Goal: Use online tool/utility: Utilize a website feature to perform a specific function

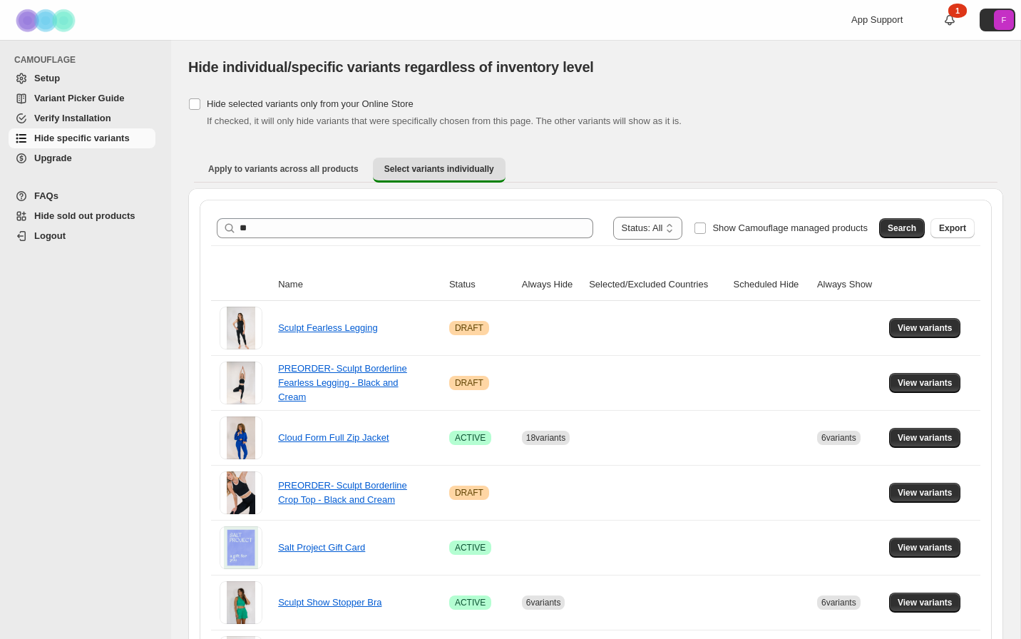
type input "*"
type input "*****"
click at [887, 222] on button "Search" at bounding box center [902, 228] width 46 height 20
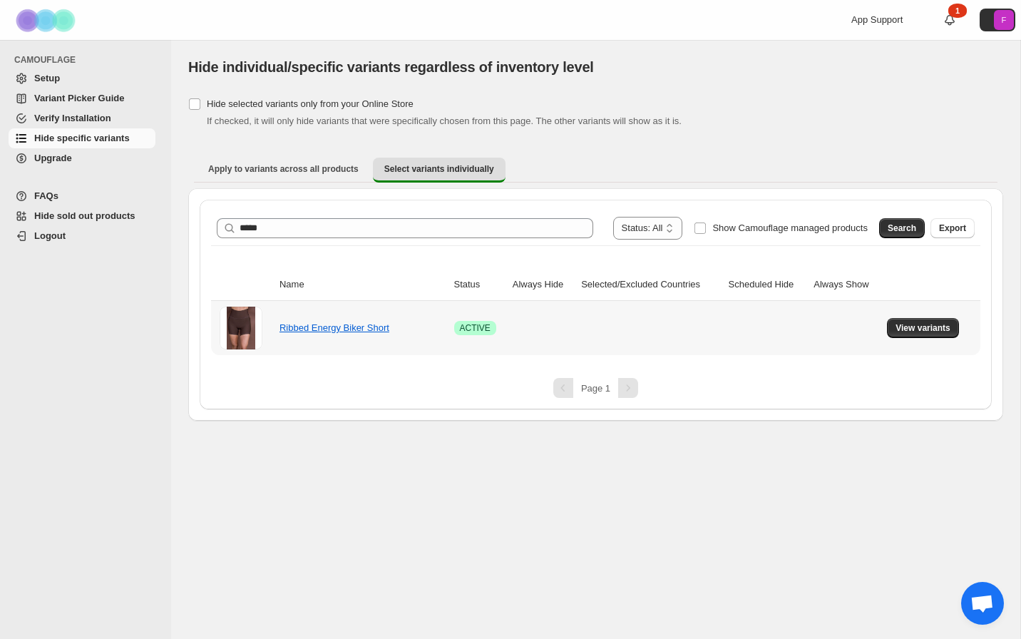
click at [923, 340] on td "View variants" at bounding box center [932, 328] width 98 height 54
click at [923, 329] on span "View variants" at bounding box center [923, 327] width 55 height 11
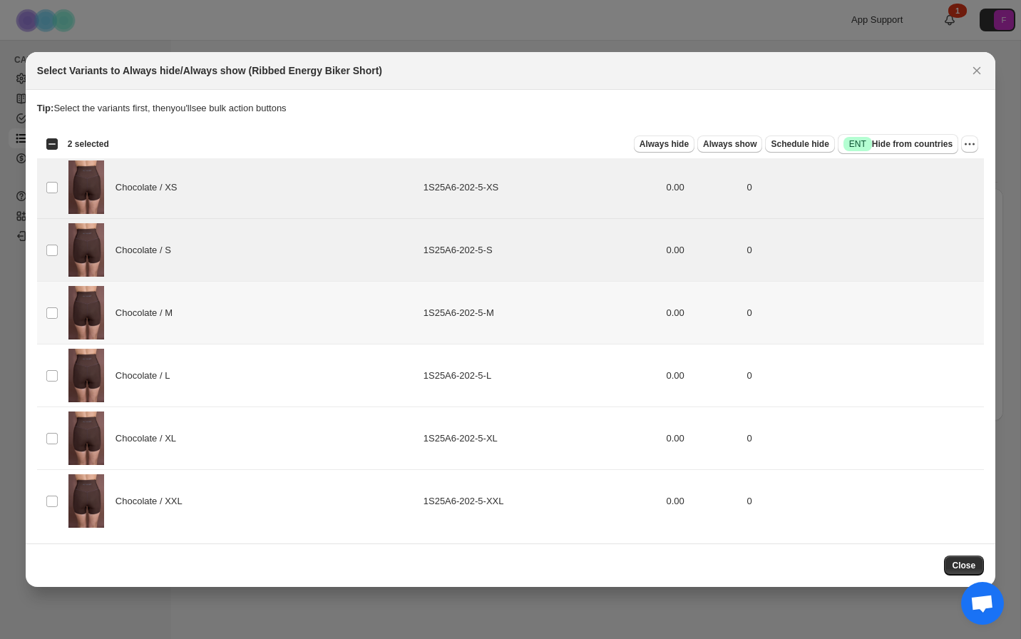
click at [50, 321] on td "Select product variant" at bounding box center [50, 313] width 27 height 63
click at [52, 386] on td "Select product variant" at bounding box center [50, 375] width 27 height 63
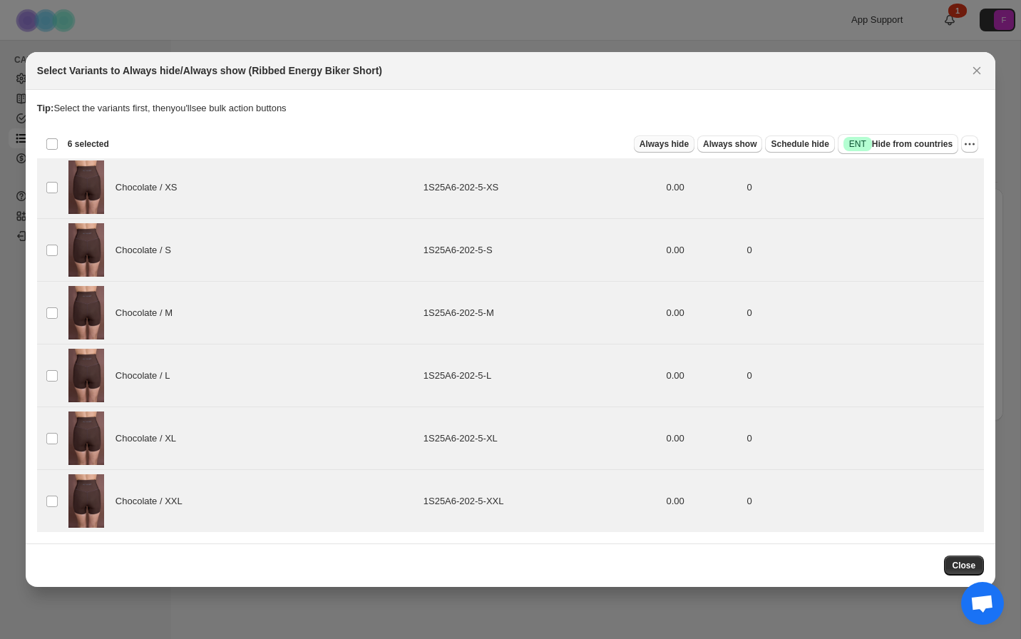
click at [667, 145] on span "Always hide" at bounding box center [664, 143] width 49 height 11
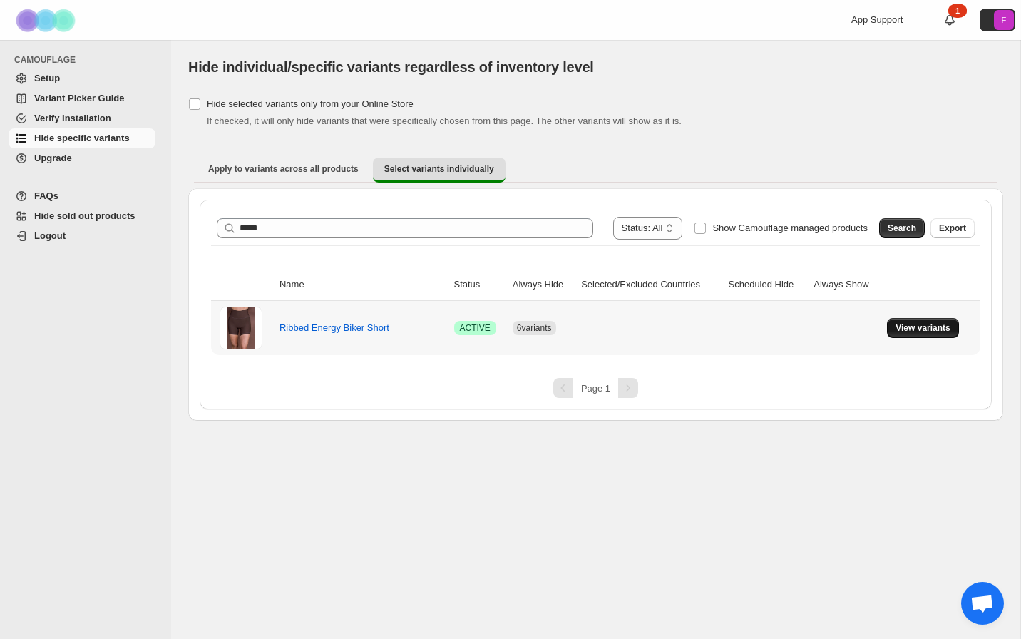
click at [895, 324] on button "View variants" at bounding box center [923, 328] width 72 height 20
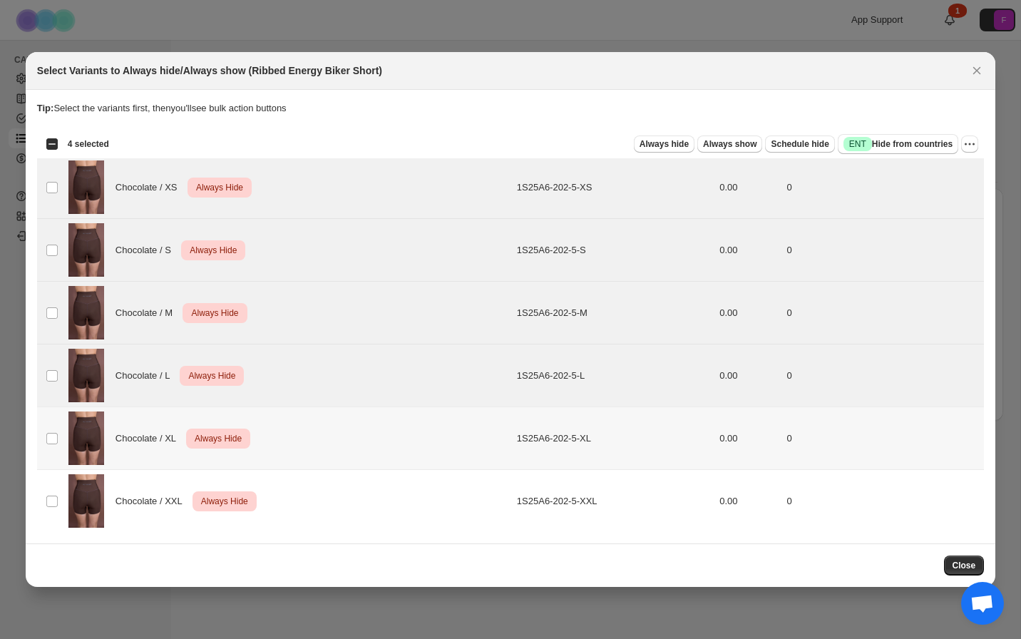
click at [53, 430] on td "Select product variant" at bounding box center [50, 438] width 27 height 63
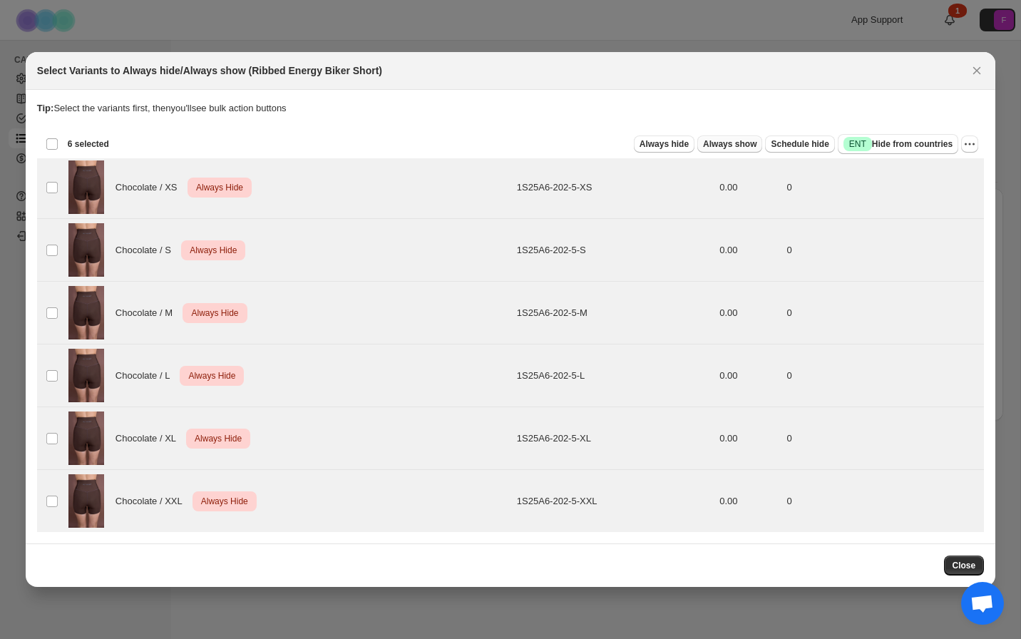
click at [726, 145] on span "Always show" at bounding box center [729, 143] width 53 height 11
